Goal: Task Accomplishment & Management: Manage account settings

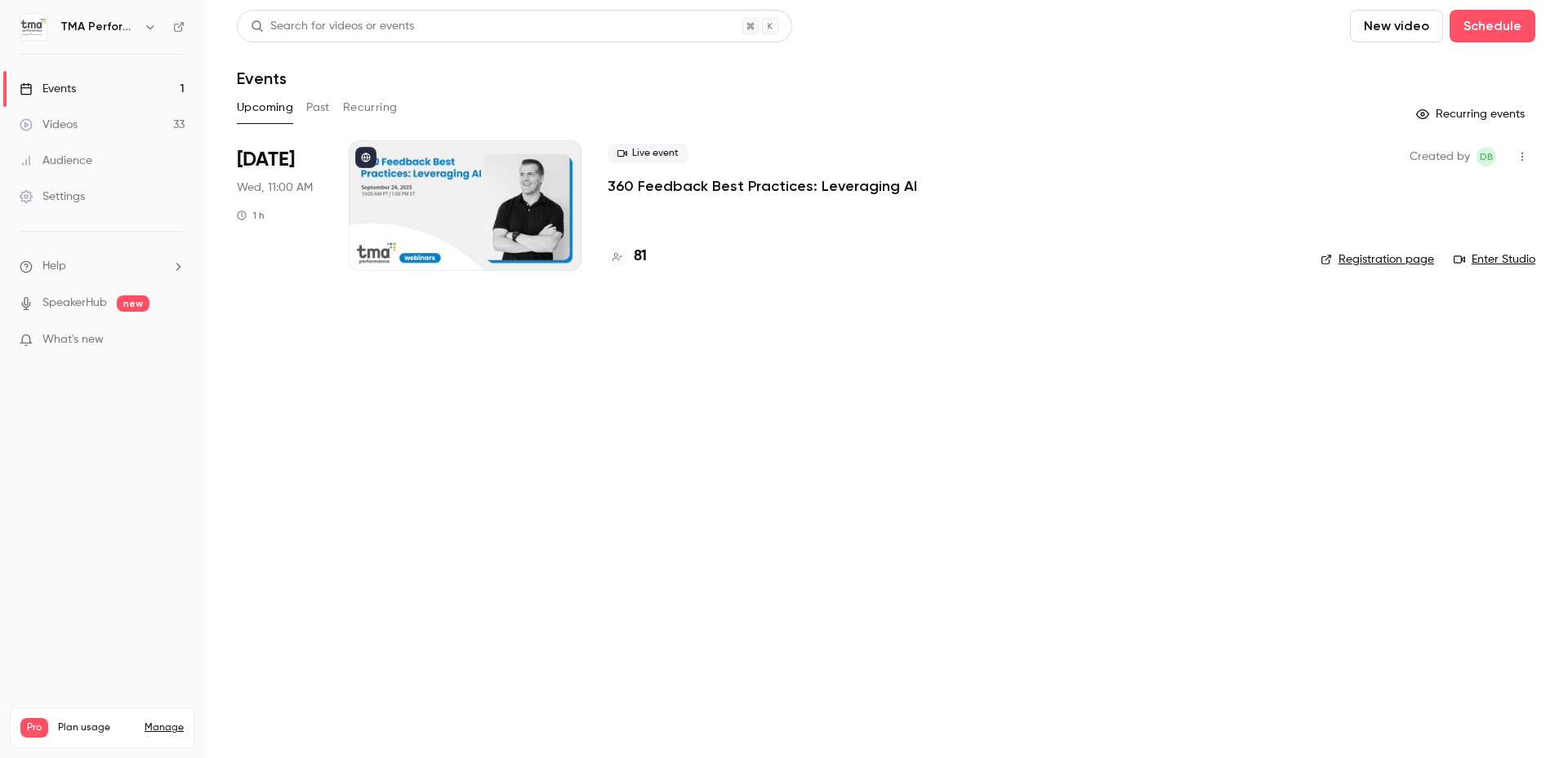
click at [689, 186] on p "360 Feedback Best Practices: Leveraging AI" at bounding box center [762, 186] width 309 height 20
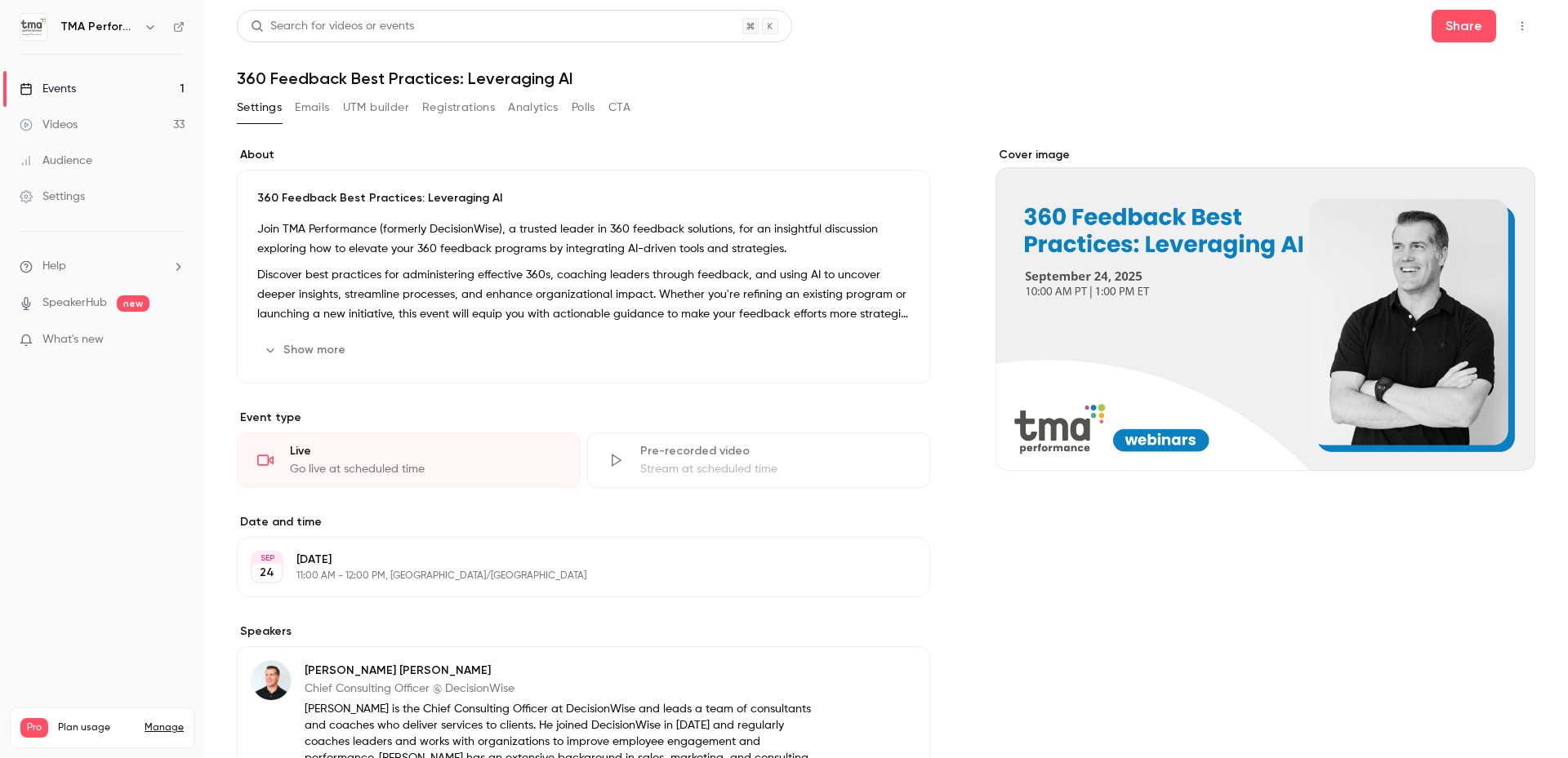
click at [462, 107] on button "Registrations" at bounding box center [459, 108] width 73 height 26
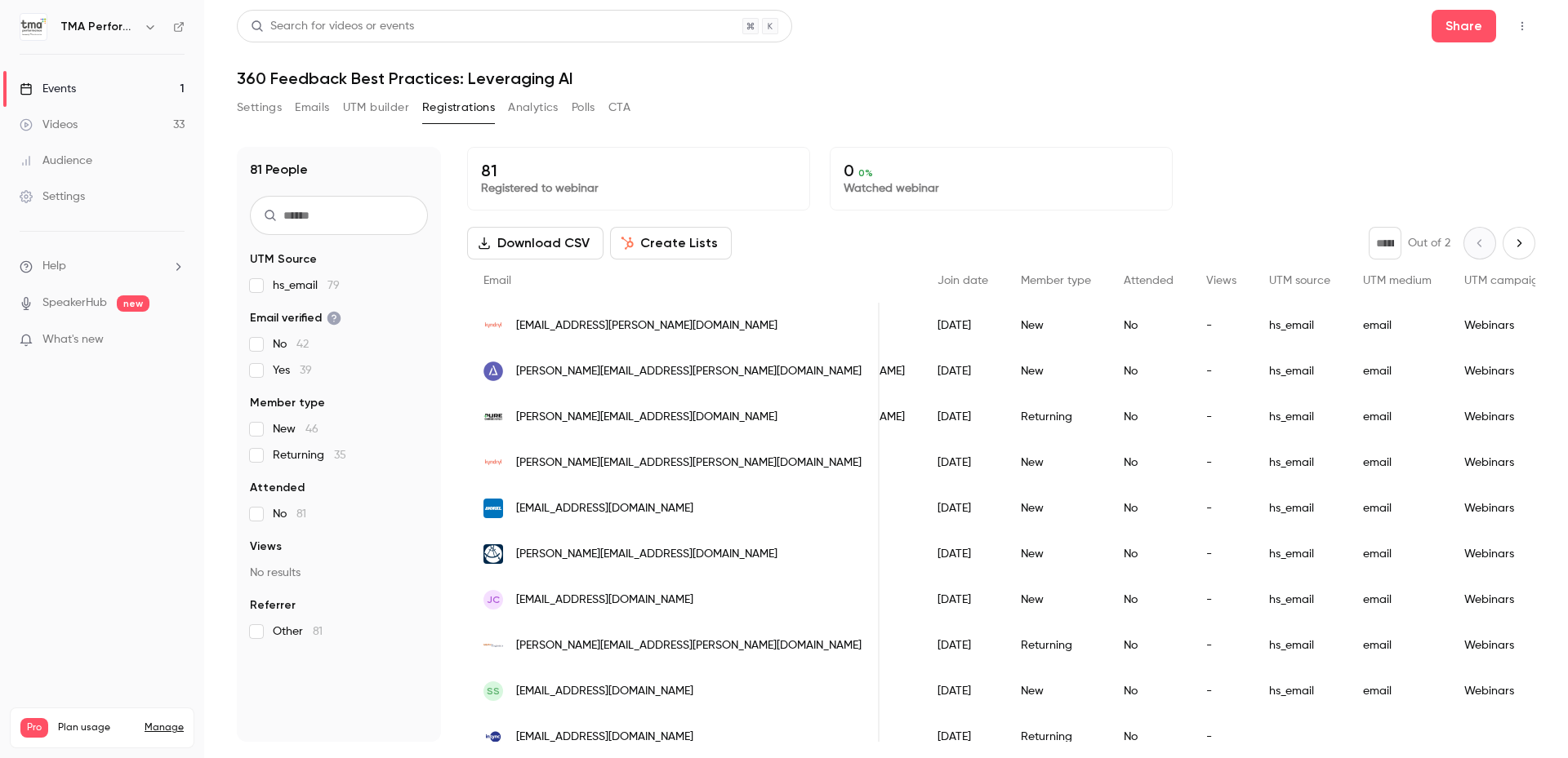
scroll to position [0, 318]
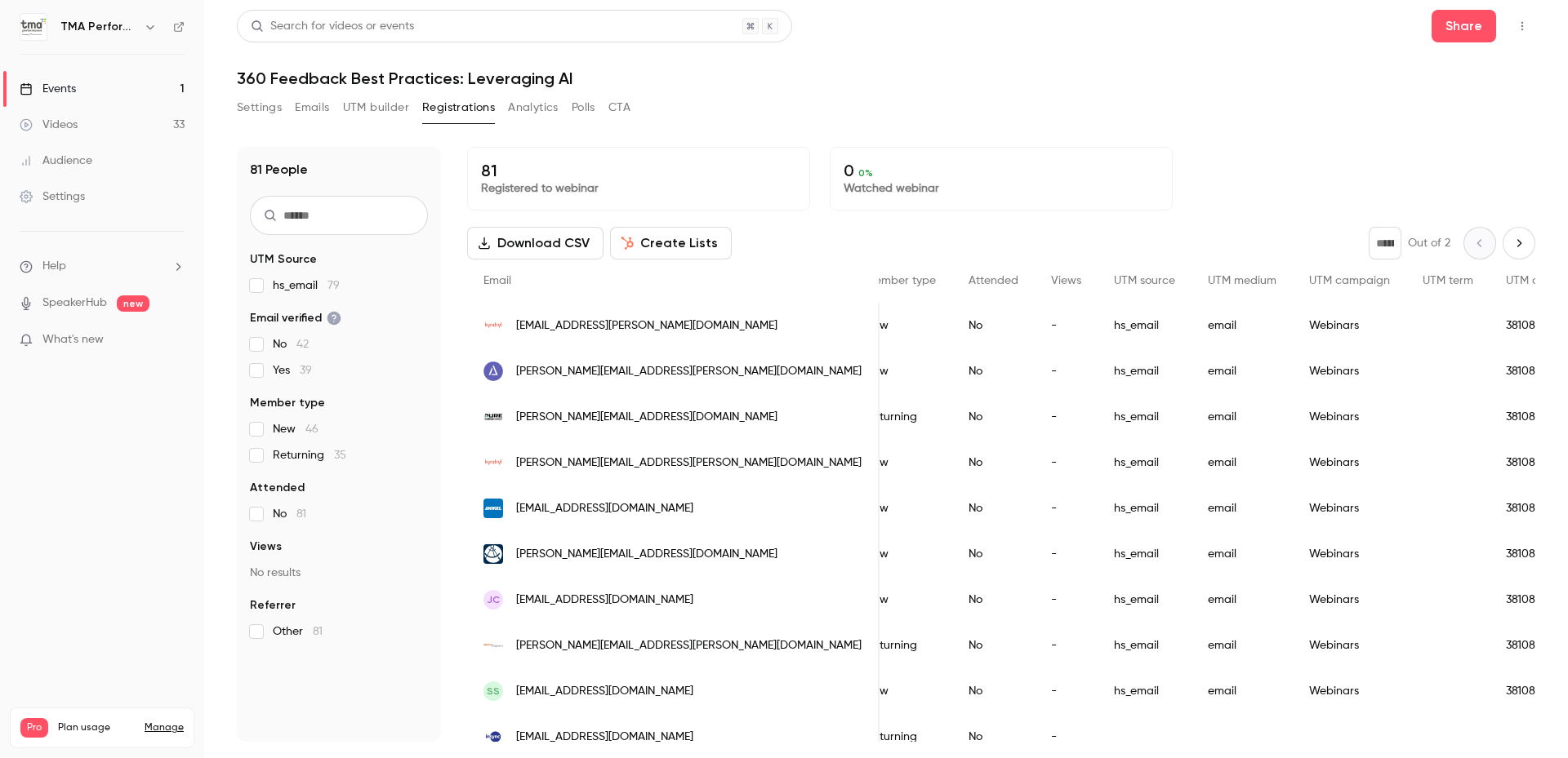
drag, startPoint x: 1162, startPoint y: 489, endPoint x: 1321, endPoint y: 478, distance: 159.4
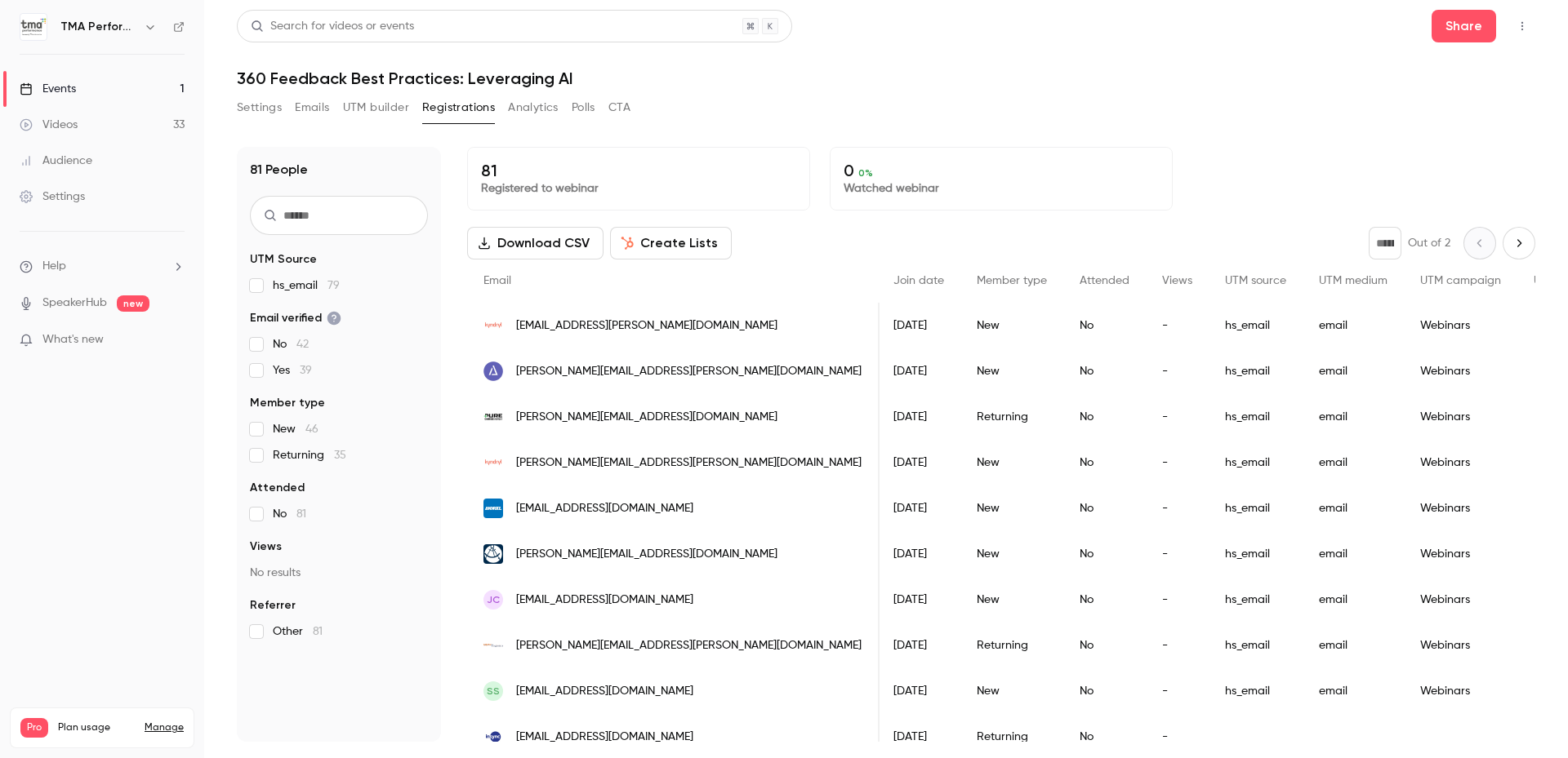
scroll to position [0, 0]
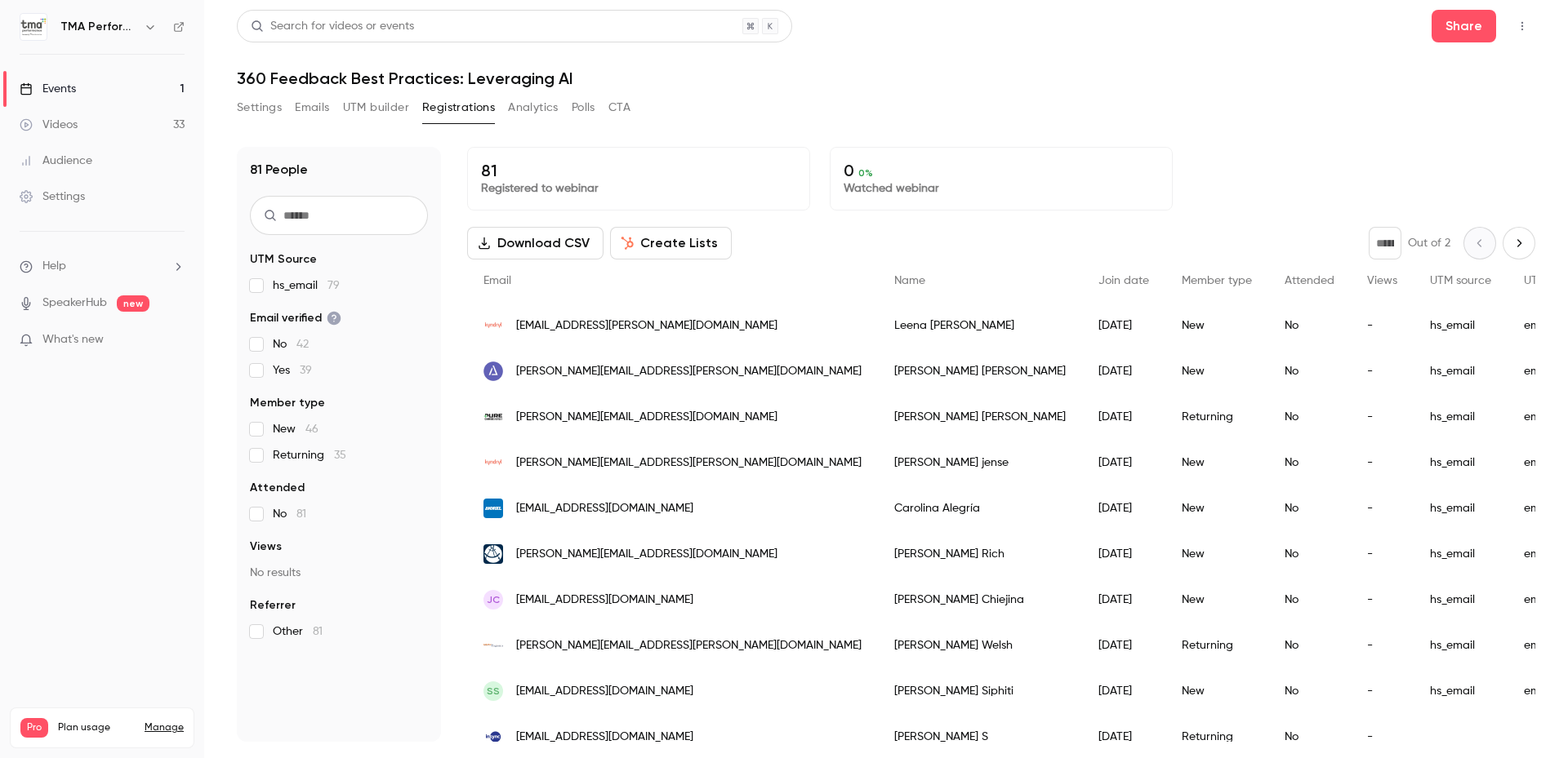
drag, startPoint x: 1187, startPoint y: 380, endPoint x: 1008, endPoint y: 348, distance: 181.8
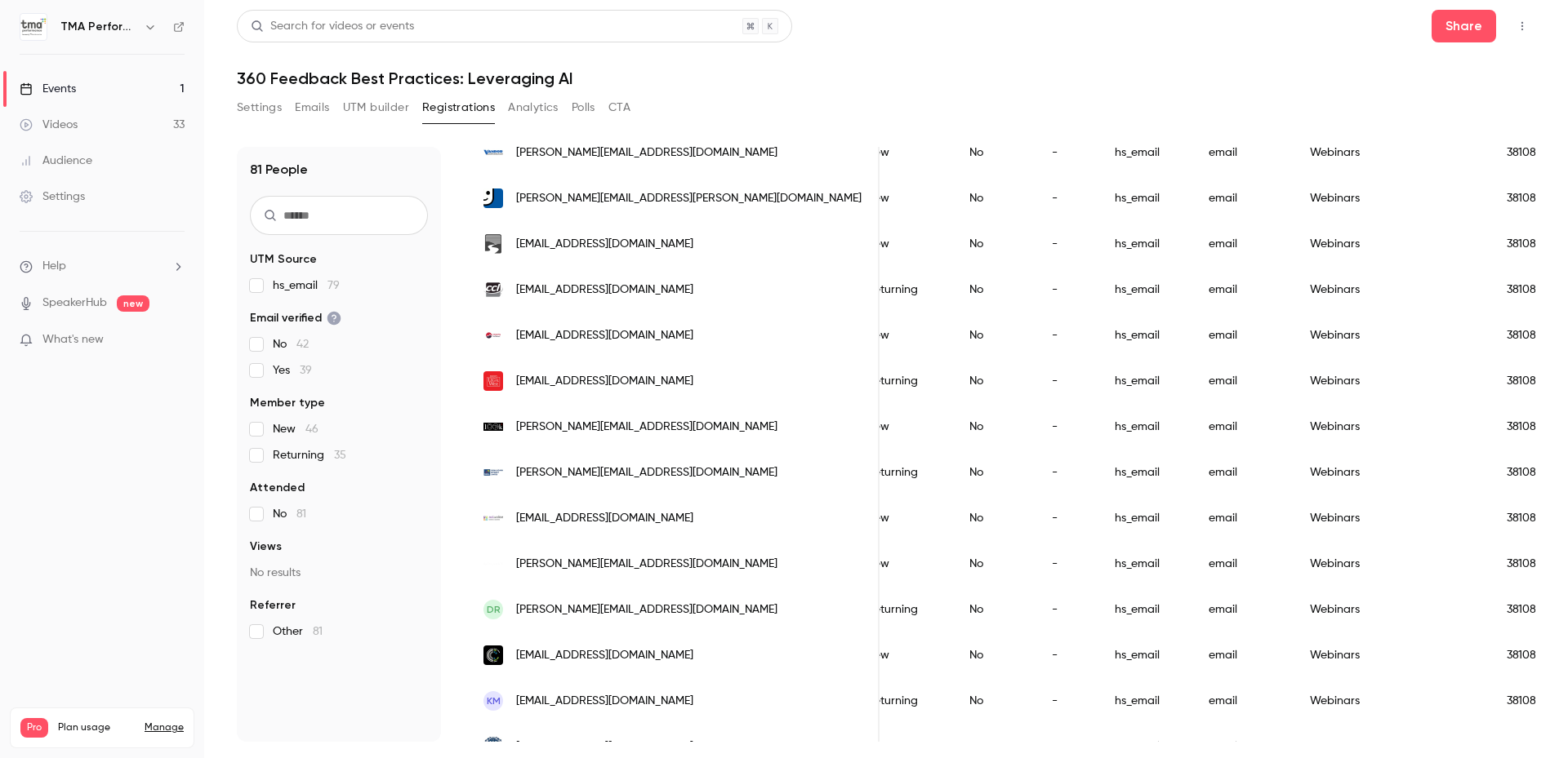
scroll to position [0, 318]
drag, startPoint x: 819, startPoint y: 505, endPoint x: 1080, endPoint y: 501, distance: 261.0
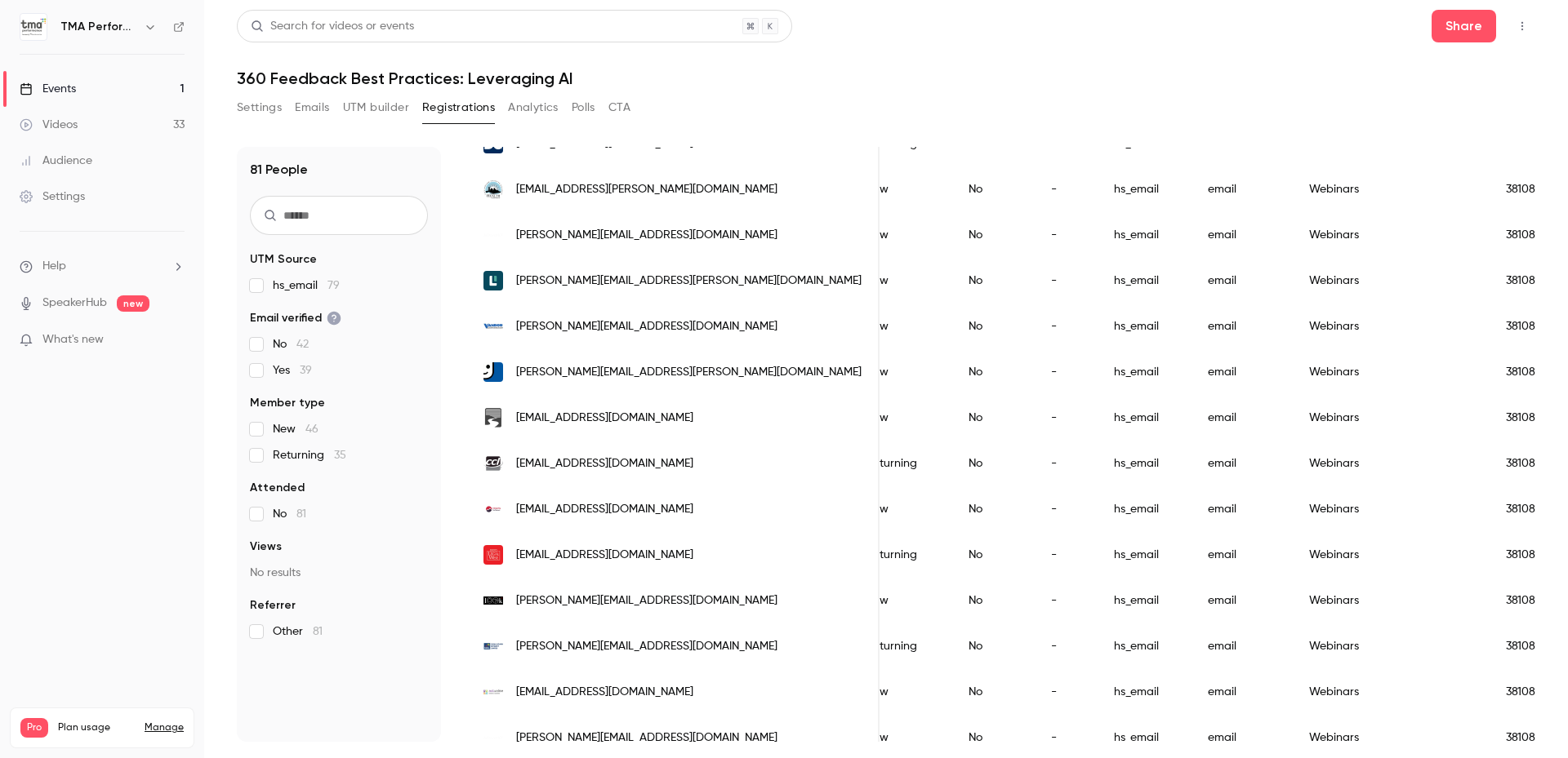
scroll to position [0, 0]
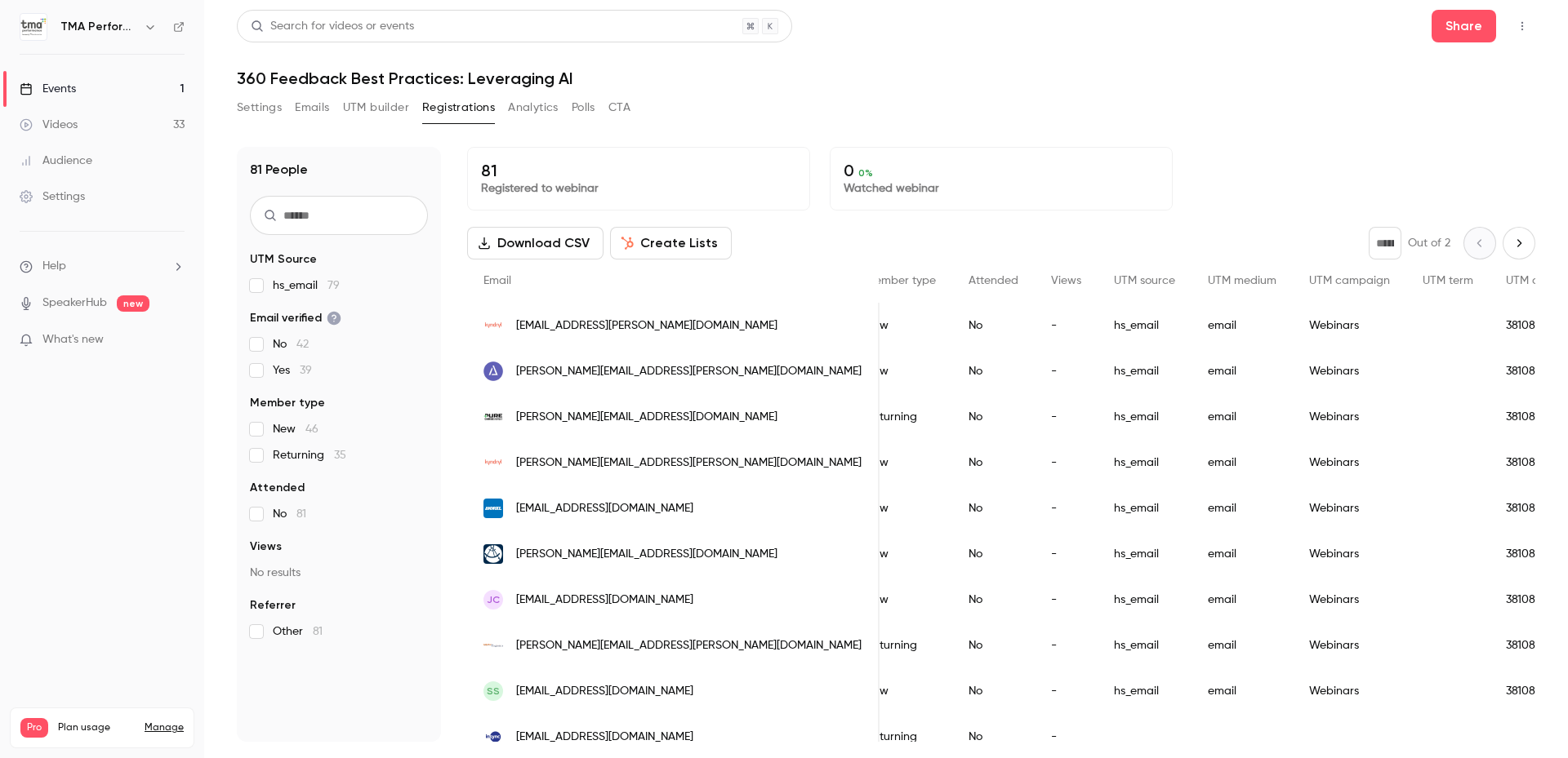
drag, startPoint x: 1109, startPoint y: 505, endPoint x: 1097, endPoint y: 307, distance: 198.4
click at [1192, 172] on div "81 Registered to webinar 0 0 % Watched webinar" at bounding box center [1001, 178] width 1068 height 64
drag, startPoint x: 957, startPoint y: 102, endPoint x: 1056, endPoint y: 101, distance: 99.0
click at [957, 102] on div "Settings Emails UTM builder Registrations Analytics Polls CTA" at bounding box center [886, 111] width 1298 height 33
click at [267, 108] on button "Settings" at bounding box center [259, 108] width 45 height 26
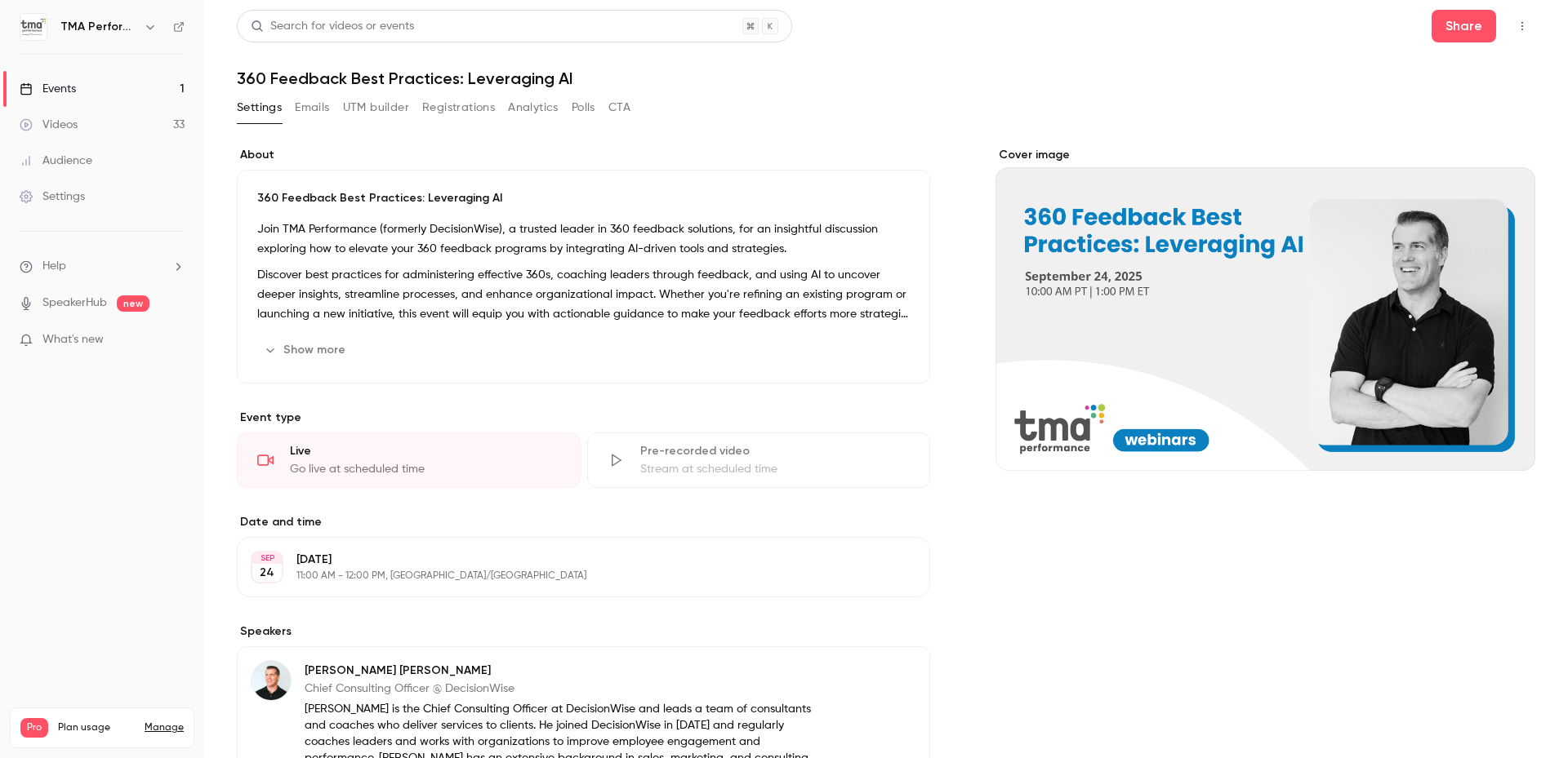
click at [59, 88] on div "Events" at bounding box center [48, 89] width 56 height 16
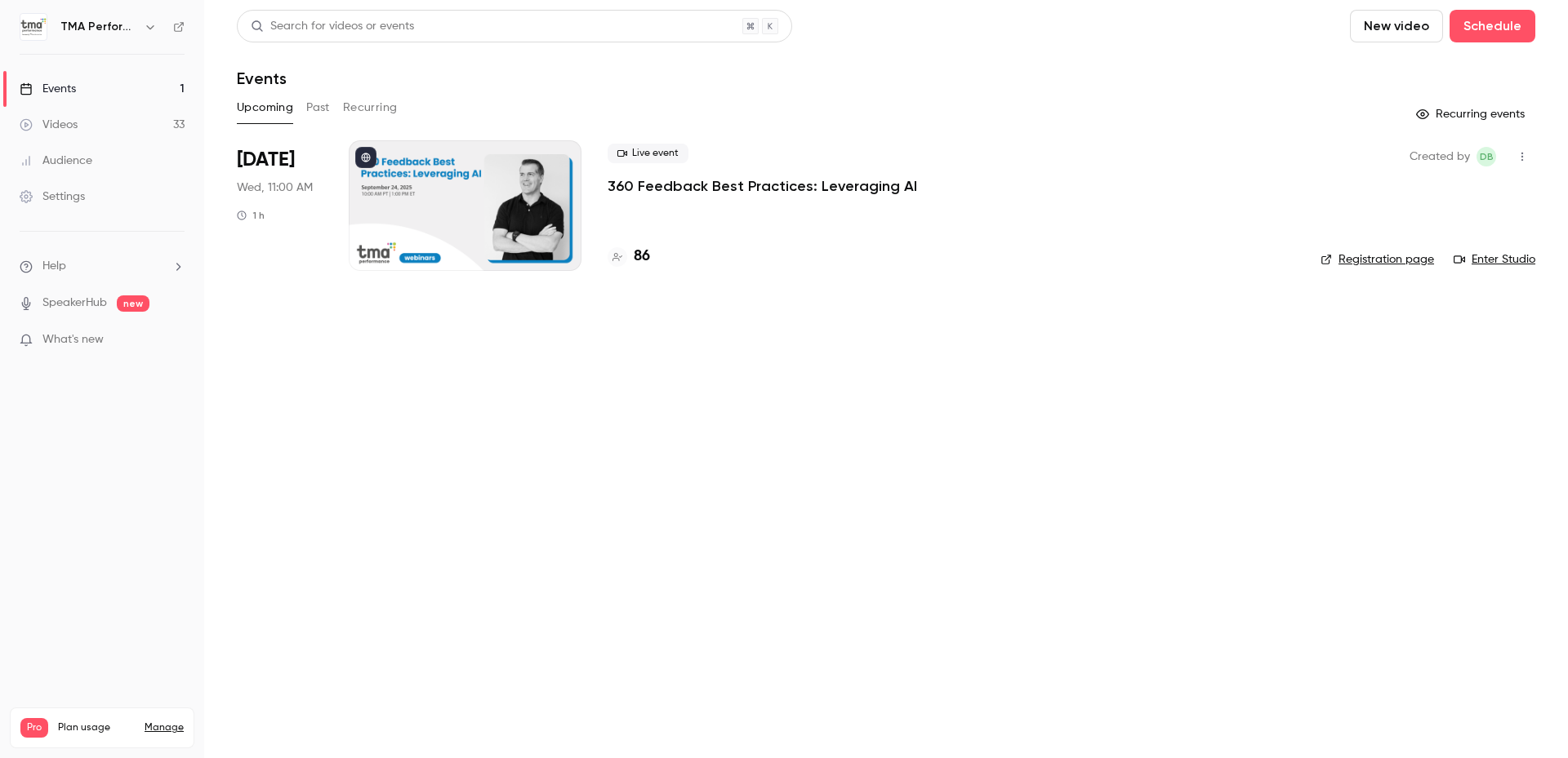
click at [677, 344] on main "Search for videos or events New video Schedule Events Upcoming Past Recurring R…" at bounding box center [886, 379] width 1363 height 758
click at [870, 405] on main "Search for videos or events New video Schedule Events Upcoming Past Recurring R…" at bounding box center [886, 379] width 1363 height 758
click at [952, 53] on header "Search for videos or events New video Schedule Events" at bounding box center [886, 49] width 1298 height 78
click at [745, 111] on div "Upcoming Past Recurring" at bounding box center [886, 108] width 1298 height 26
click at [314, 63] on header "Search for videos or events New video Schedule Events" at bounding box center [886, 49] width 1298 height 78
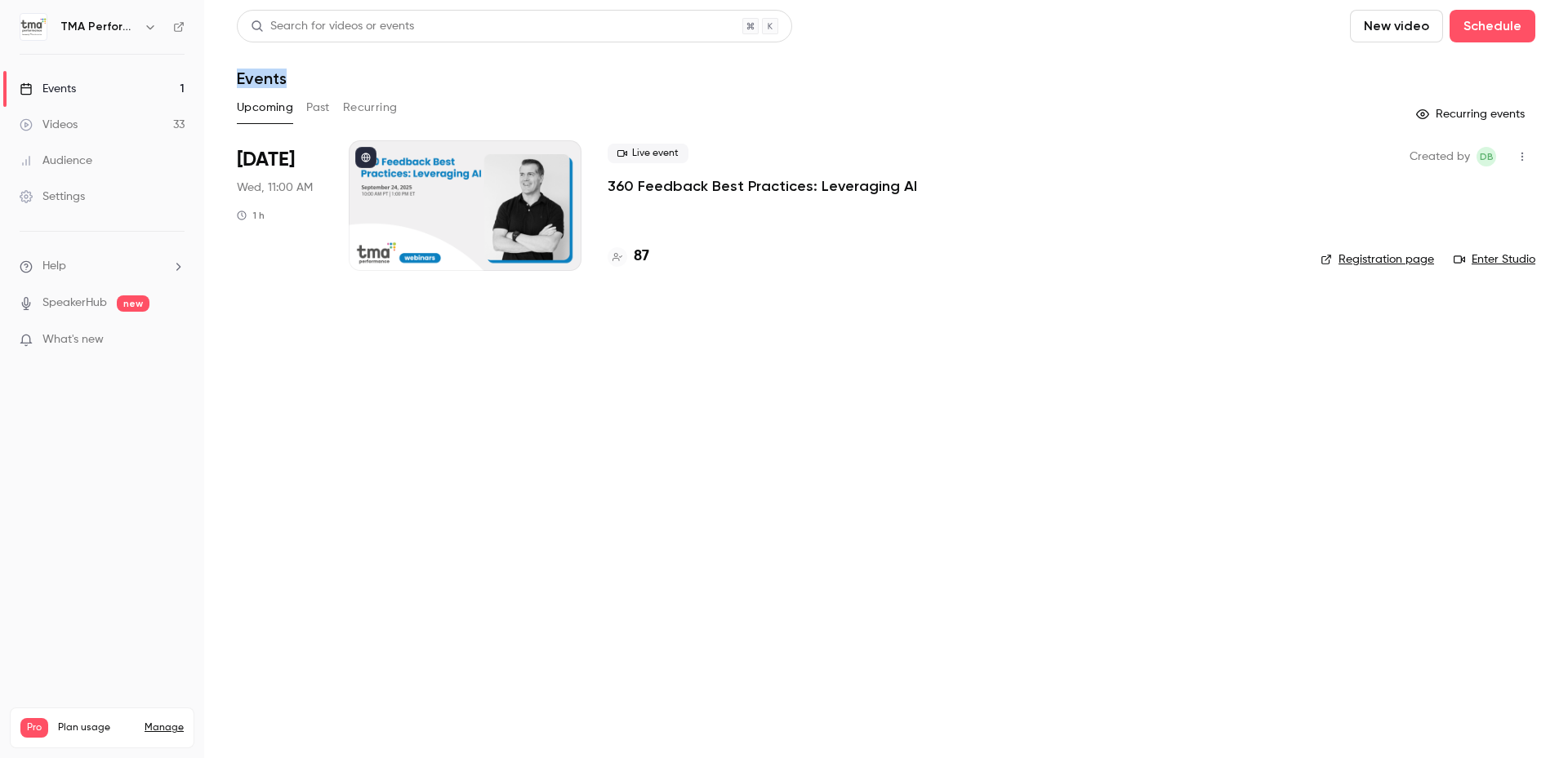
drag, startPoint x: 269, startPoint y: 78, endPoint x: 237, endPoint y: 78, distance: 32.0
click at [237, 78] on div "Events" at bounding box center [886, 78] width 1298 height 20
click at [521, 81] on div "Events" at bounding box center [886, 78] width 1298 height 20
